Goal: Transaction & Acquisition: Purchase product/service

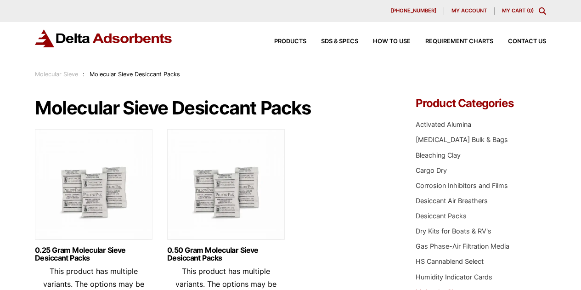
click at [532, 38] on div "Products SDS & SPECS How to Use Requirement Charts Contact Us" at bounding box center [403, 41] width 294 height 13
click at [526, 40] on span "Contact Us" at bounding box center [527, 42] width 38 height 6
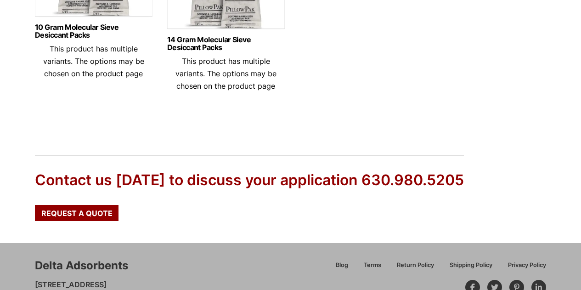
scroll to position [829, 0]
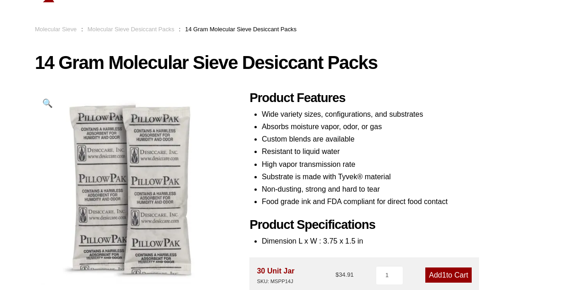
scroll to position [45, 0]
